Goal: Transaction & Acquisition: Purchase product/service

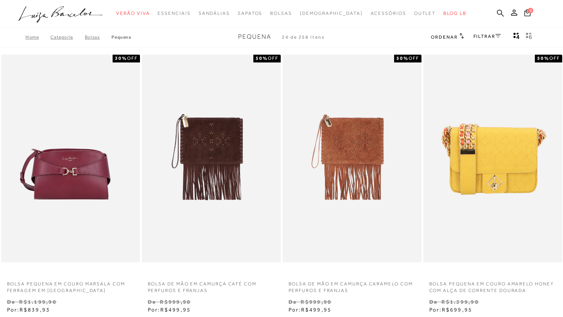
click at [447, 41] on div "Ordenar Ordenar por Padrão Lançamentos [GEOGRAPHIC_DATA] Menor preço" at bounding box center [447, 37] width 33 height 10
click at [445, 36] on span "Ordenar" at bounding box center [444, 36] width 27 height 5
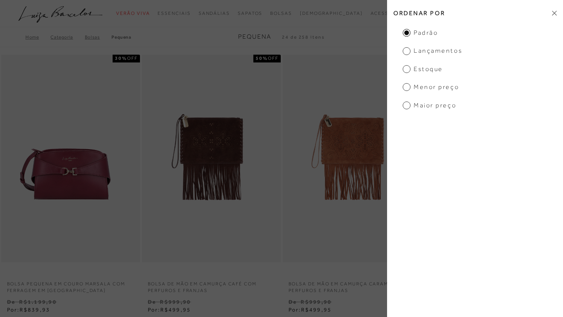
click at [406, 87] on span "Menor preço" at bounding box center [430, 87] width 56 height 9
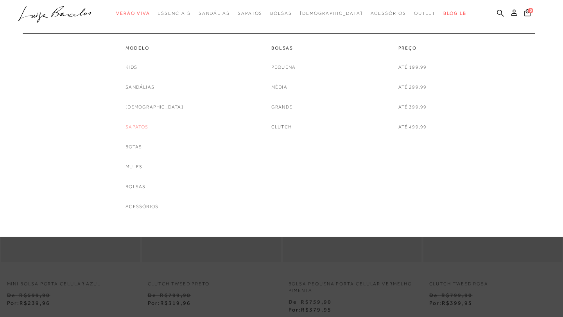
click at [148, 129] on link "Sapatos" at bounding box center [136, 127] width 23 height 8
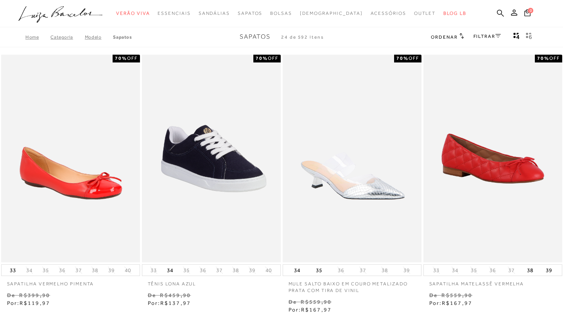
click at [452, 36] on span "Ordenar" at bounding box center [444, 36] width 27 height 5
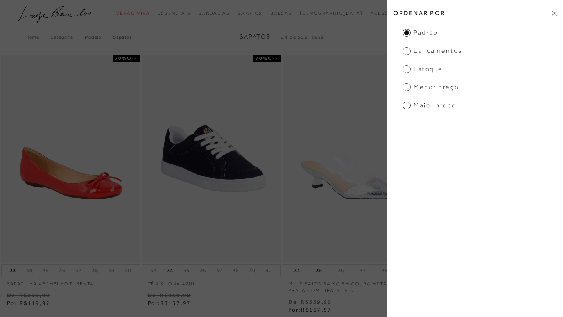
click at [407, 86] on span "Menor preço" at bounding box center [430, 87] width 56 height 9
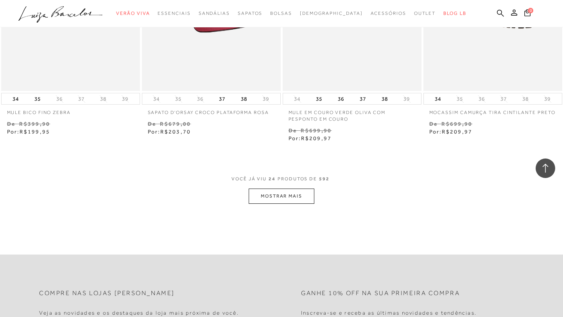
scroll to position [1520, 0]
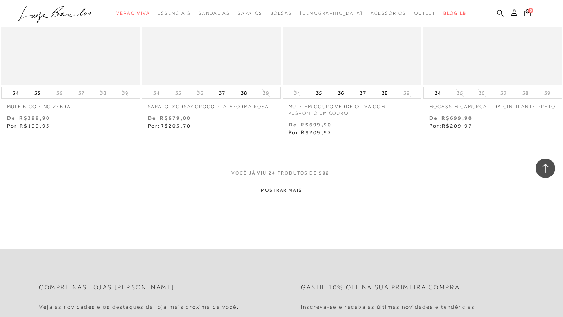
click at [284, 182] on span "VOCÊ JÁ VIU 24 PRODUTOS DE 592" at bounding box center [281, 176] width 100 height 14
click at [284, 190] on button "MOSTRAR MAIS" at bounding box center [282, 190] width 66 height 15
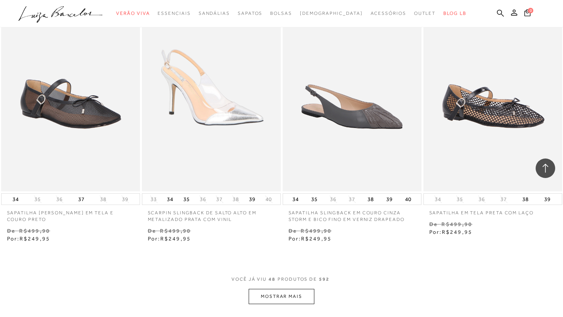
scroll to position [3019, 0]
